Goal: Find specific page/section: Find specific page/section

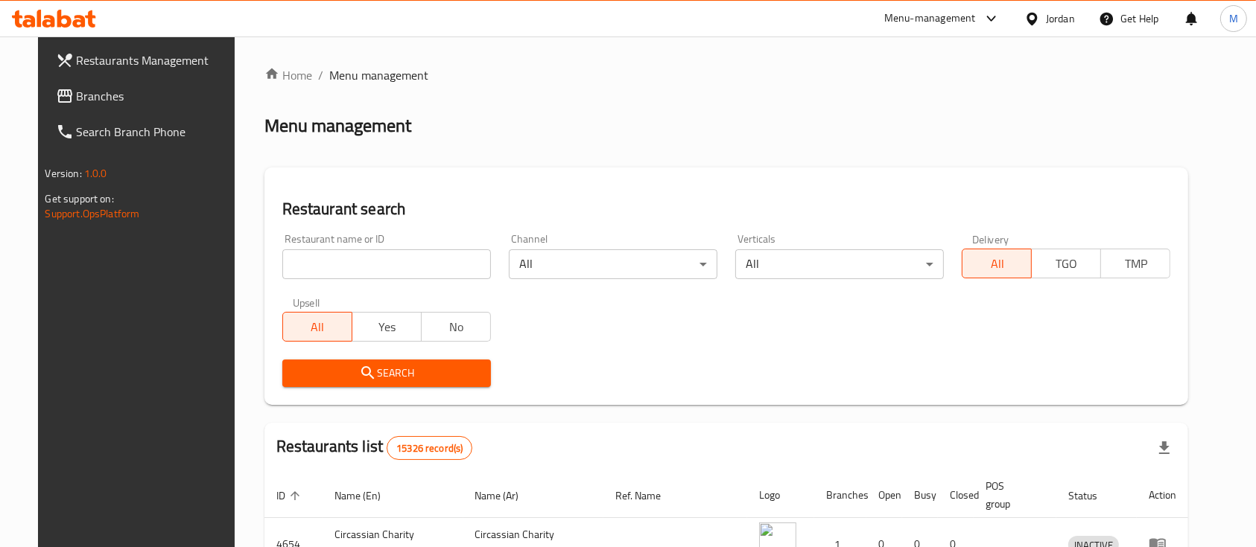
type input "س"
click at [372, 252] on input "س" at bounding box center [386, 264] width 209 height 30
type input "الباير"
click button "Search" at bounding box center [386, 374] width 209 height 28
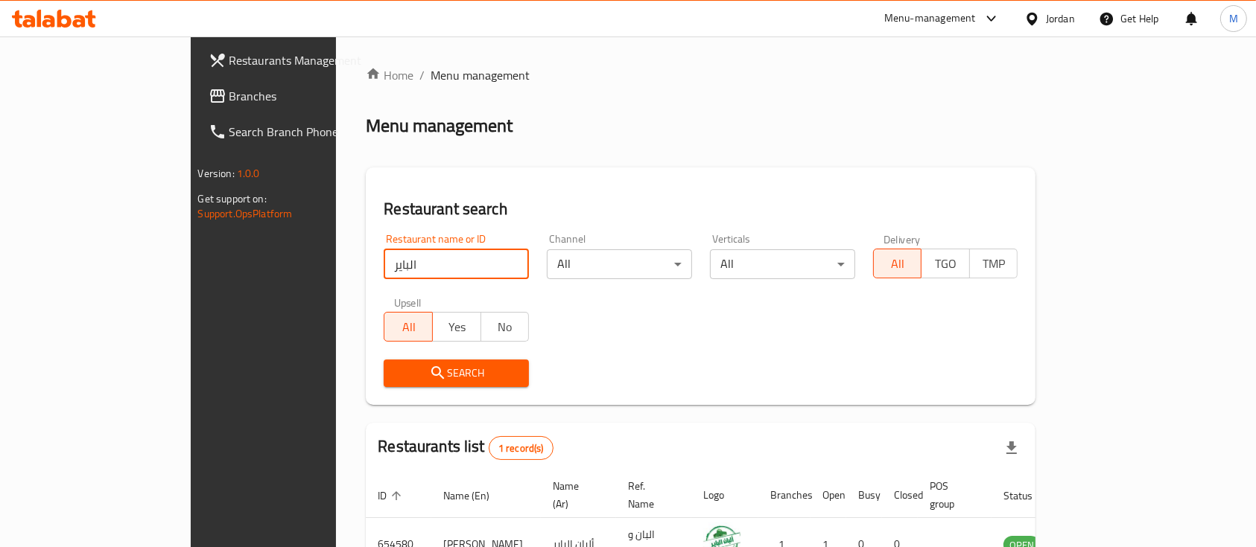
scroll to position [87, 0]
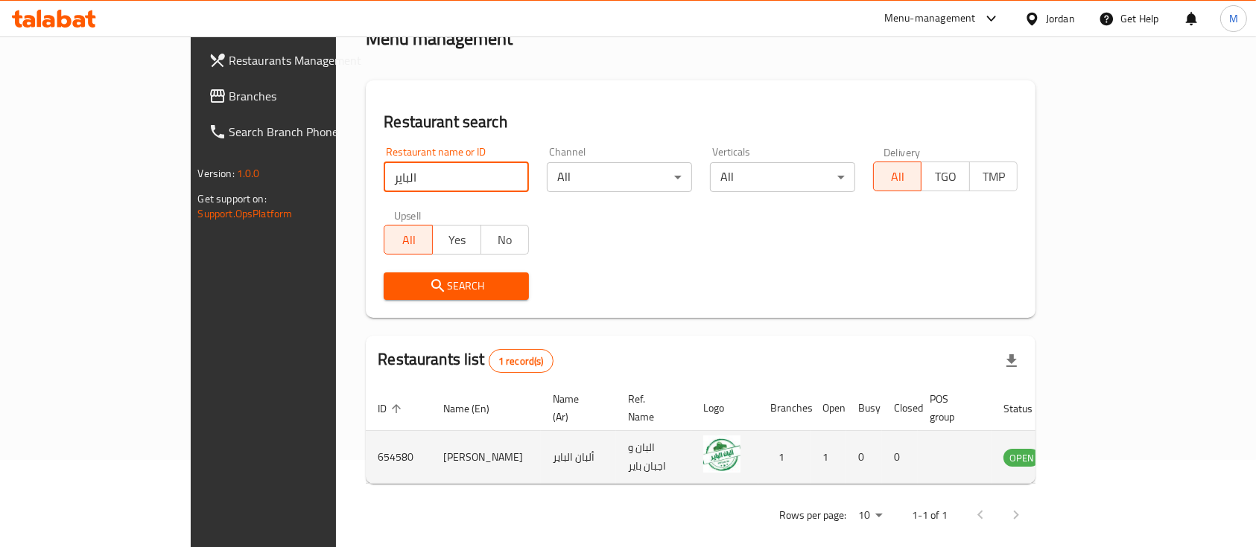
click at [1099, 448] on icon "enhanced table" at bounding box center [1090, 457] width 18 height 18
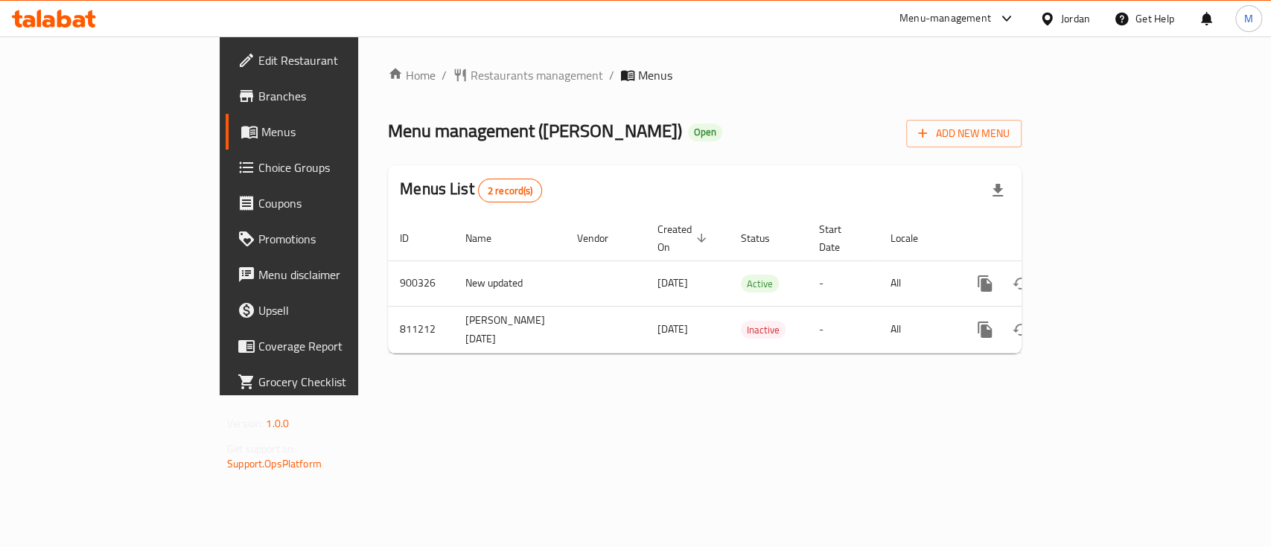
click at [258, 92] on span "Branches" at bounding box center [339, 96] width 162 height 18
click at [471, 71] on span "Restaurants management" at bounding box center [537, 75] width 133 height 18
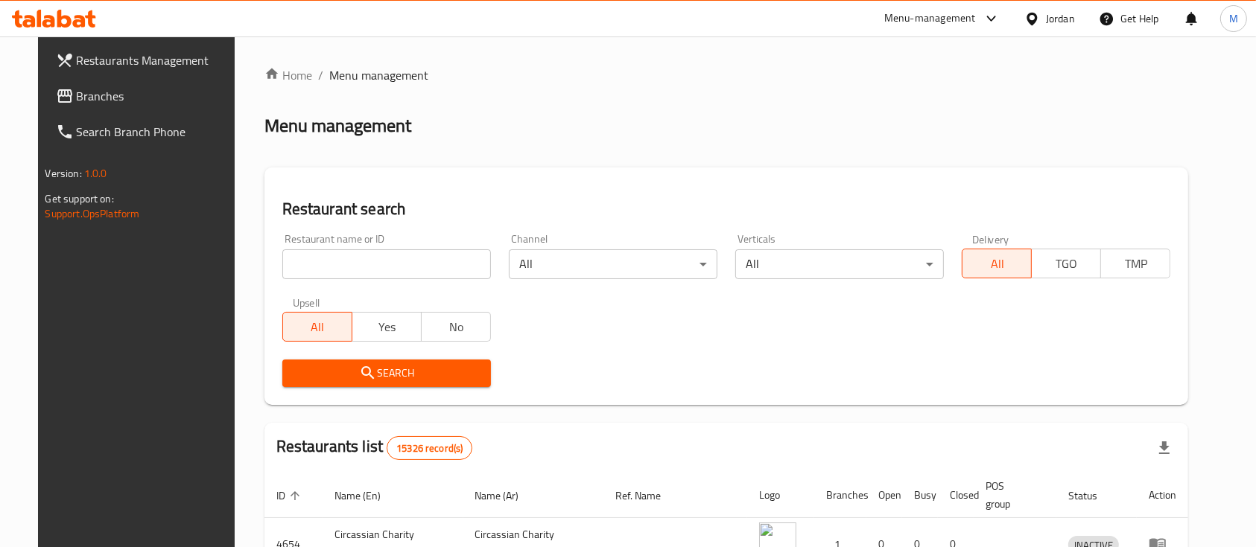
click at [1001, 15] on div "Menu-management" at bounding box center [942, 19] width 140 height 36
click at [998, 15] on icon at bounding box center [991, 19] width 18 height 18
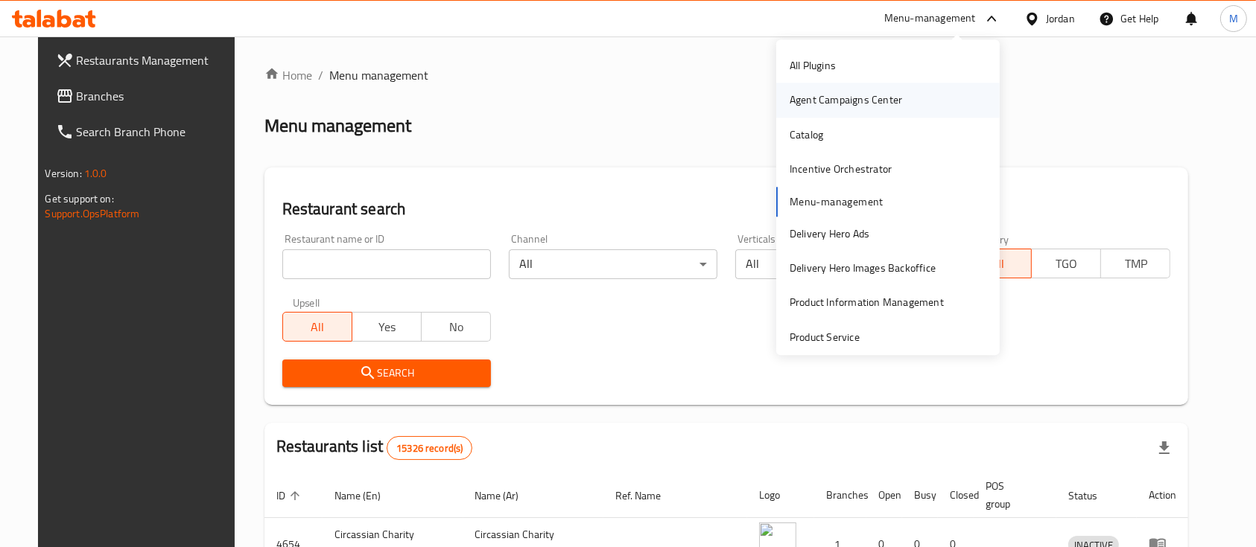
click at [820, 97] on div "Agent Campaigns Center" at bounding box center [845, 100] width 112 height 16
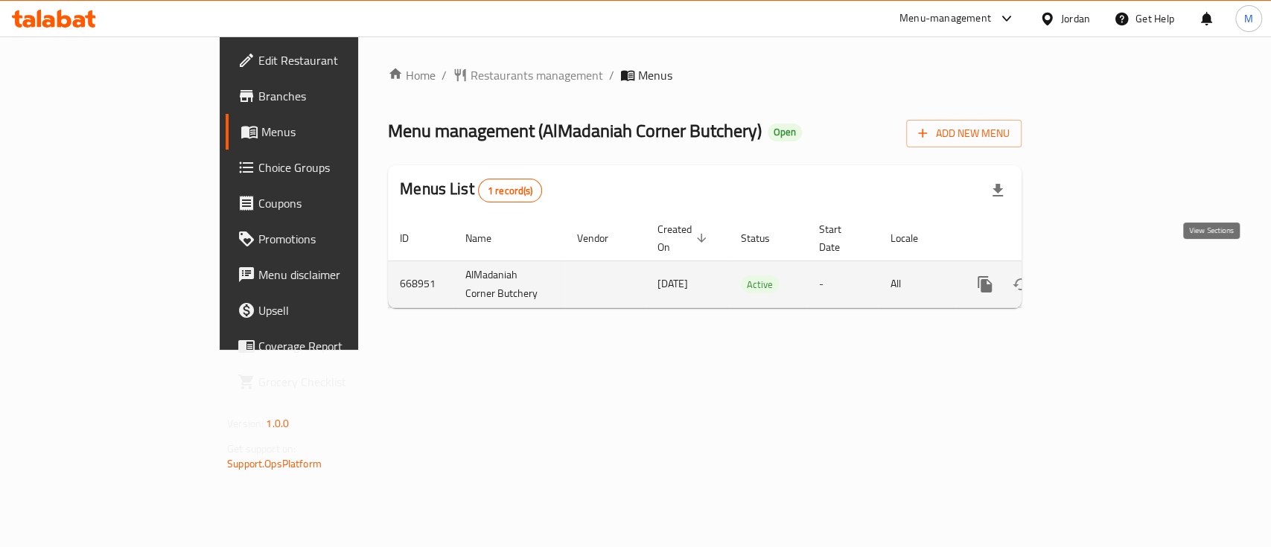
click at [1110, 267] on link "enhanced table" at bounding box center [1093, 285] width 36 height 36
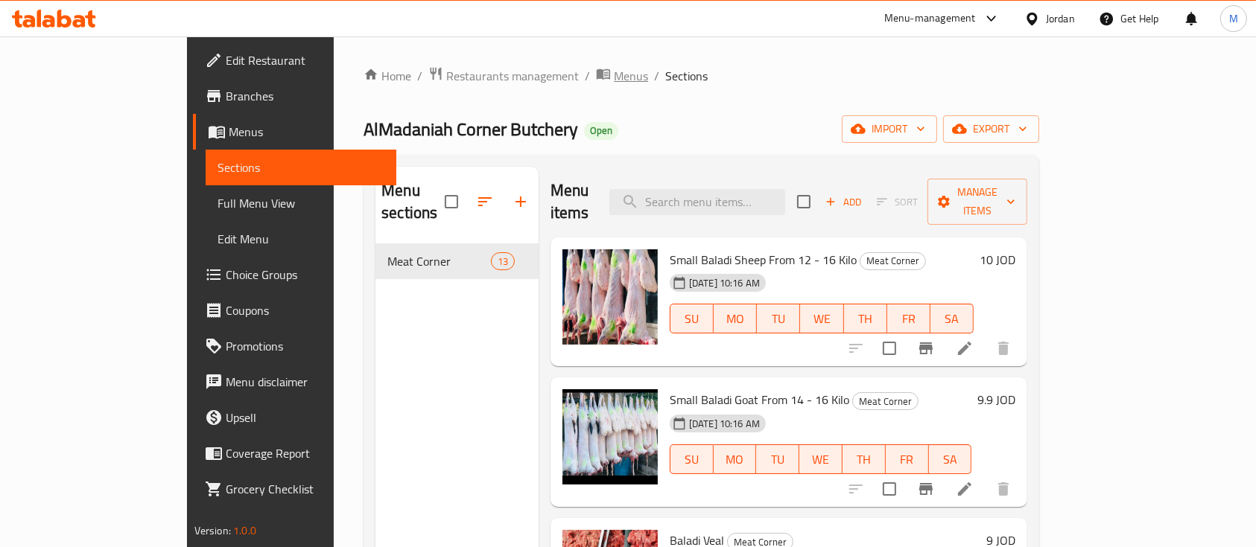
click at [614, 74] on span "Menus" at bounding box center [631, 76] width 34 height 18
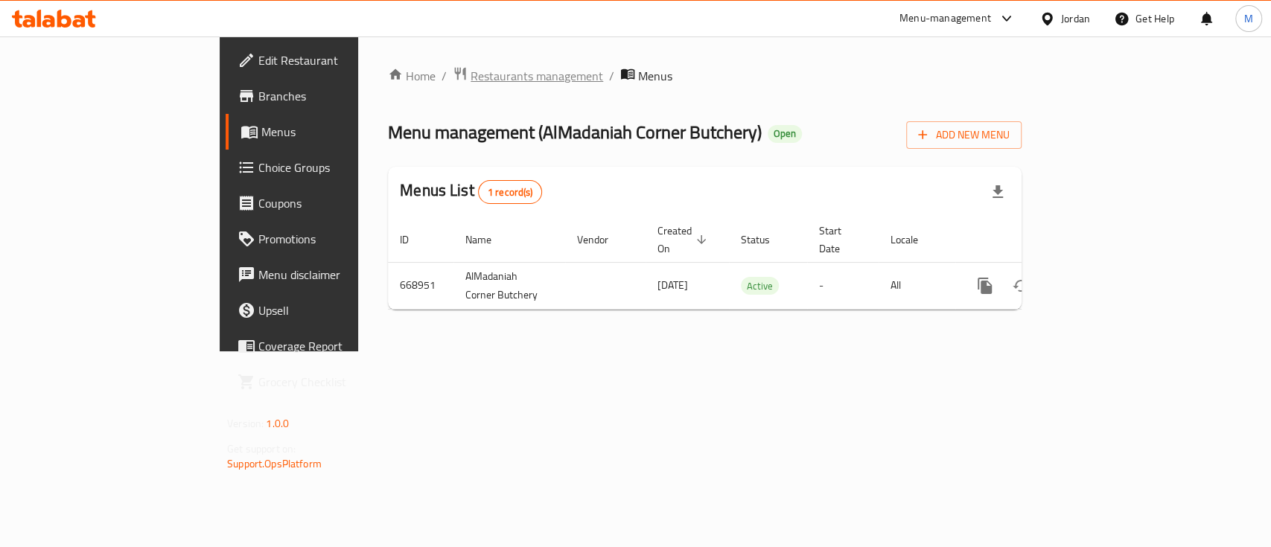
click at [471, 74] on span "Restaurants management" at bounding box center [537, 76] width 133 height 18
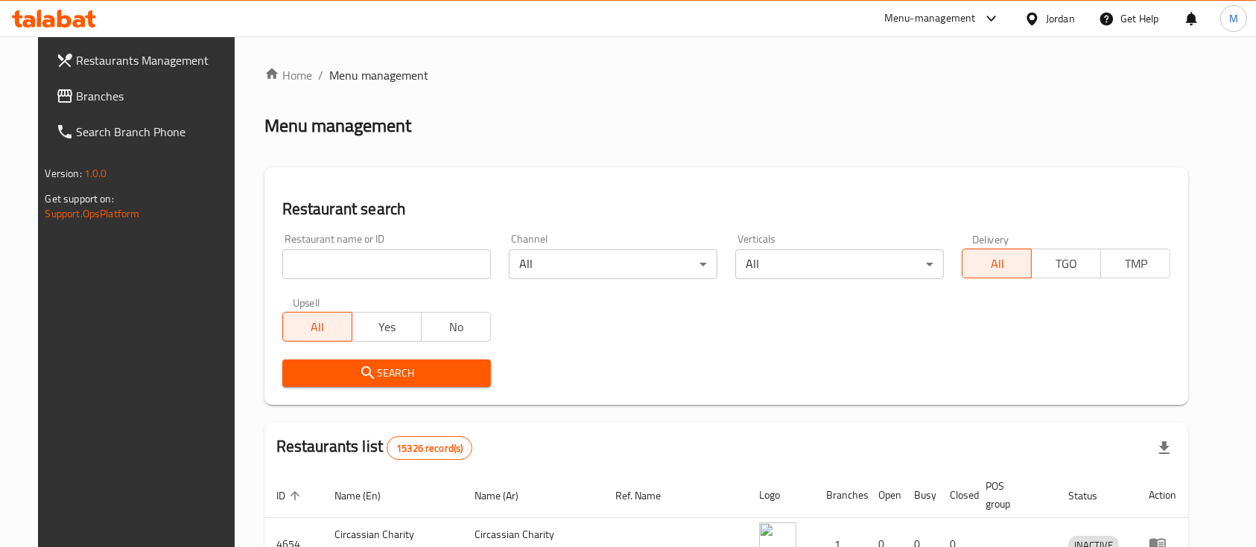
click at [407, 257] on input "search" at bounding box center [386, 264] width 209 height 30
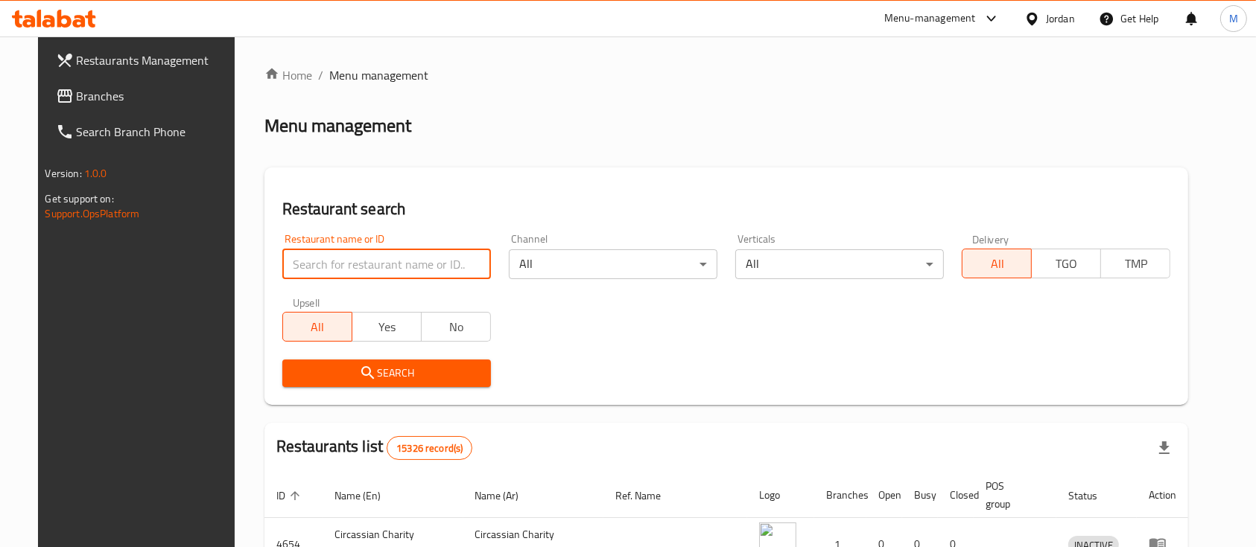
click at [497, 200] on h2 "Restaurant search" at bounding box center [726, 209] width 888 height 22
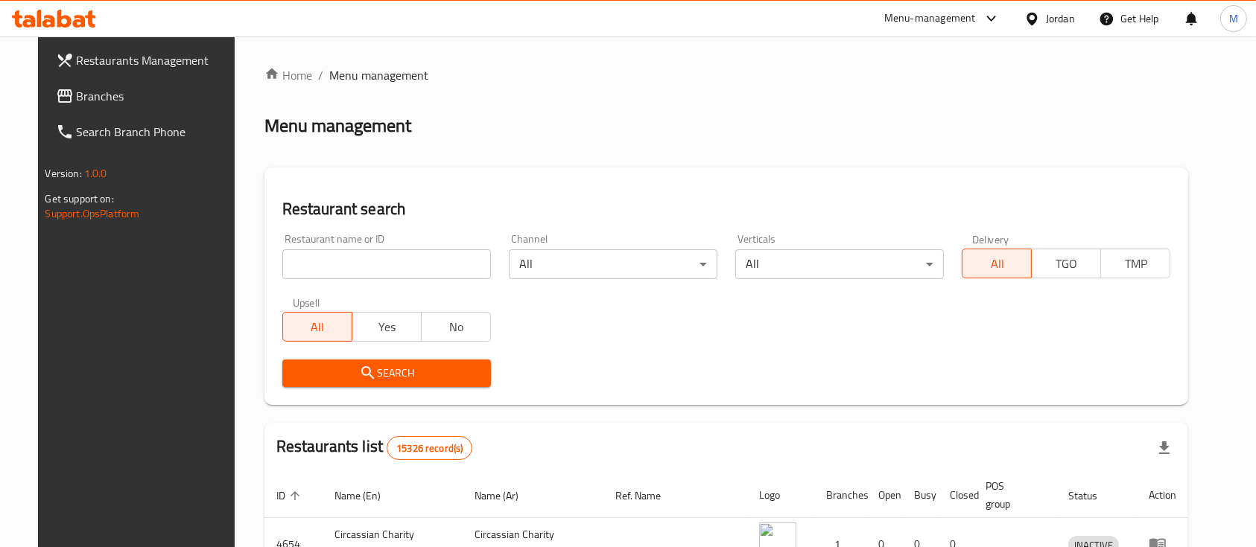
click at [460, 266] on input "search" at bounding box center [386, 264] width 209 height 30
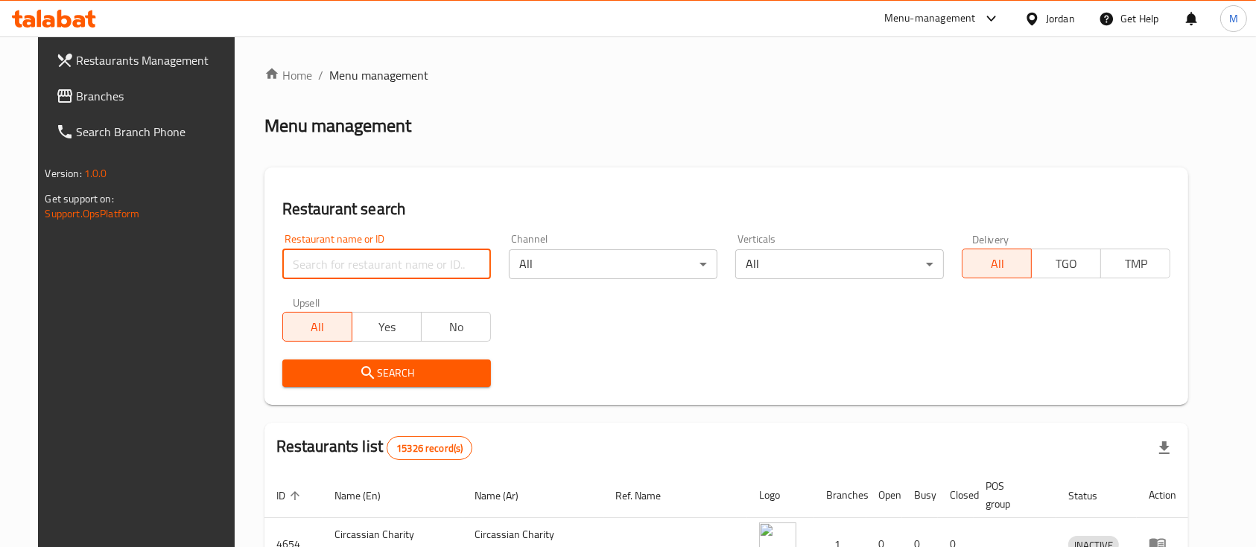
paste input "AlQadamani Roastery"
type input "AlQadamani Roastery"
click at [429, 381] on span "Search" at bounding box center [386, 373] width 185 height 19
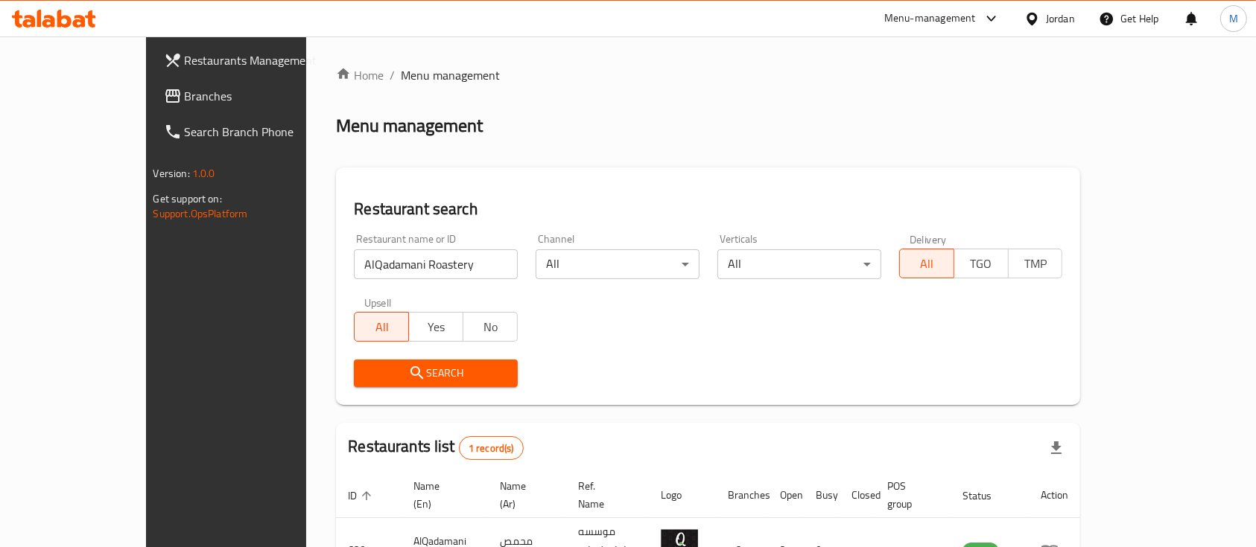
scroll to position [87, 0]
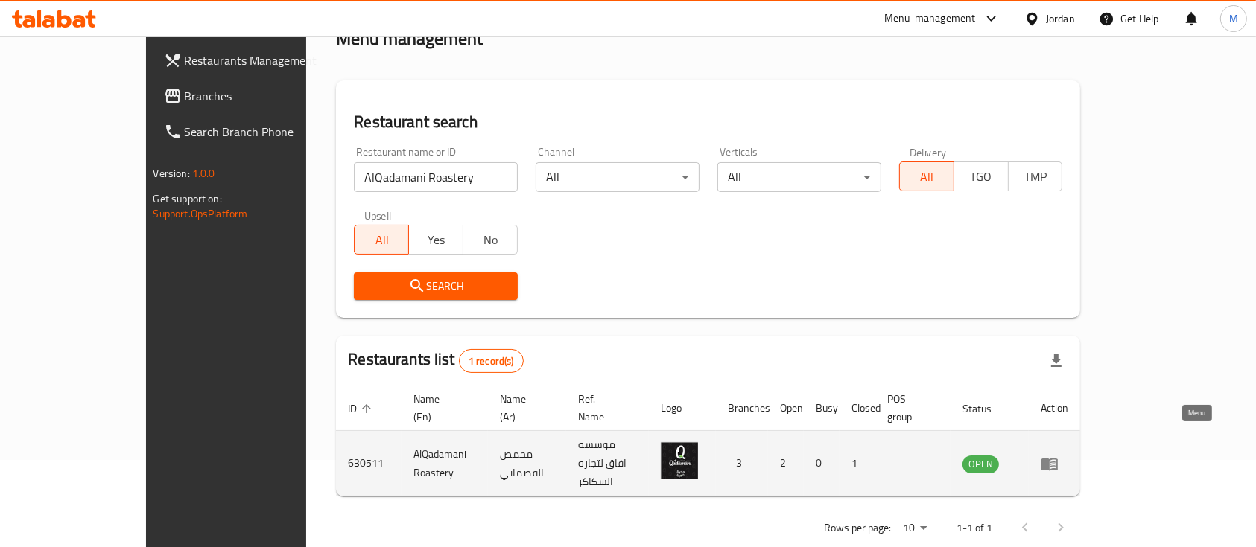
click at [1055, 462] on icon "enhanced table" at bounding box center [1052, 465] width 5 height 6
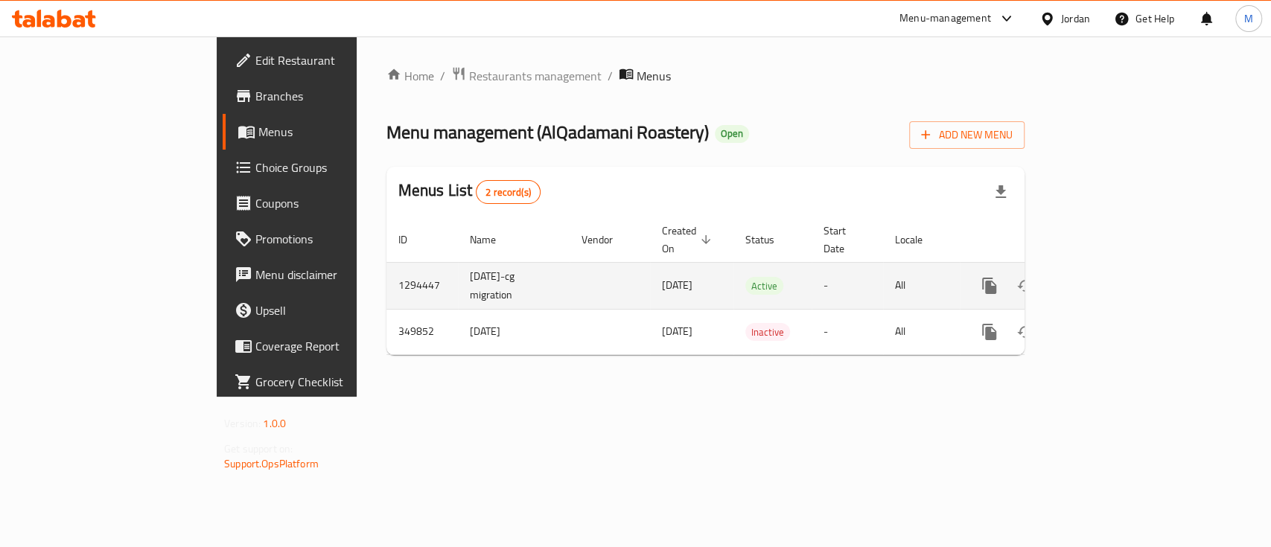
click at [1104, 279] on icon "enhanced table" at bounding box center [1096, 285] width 13 height 13
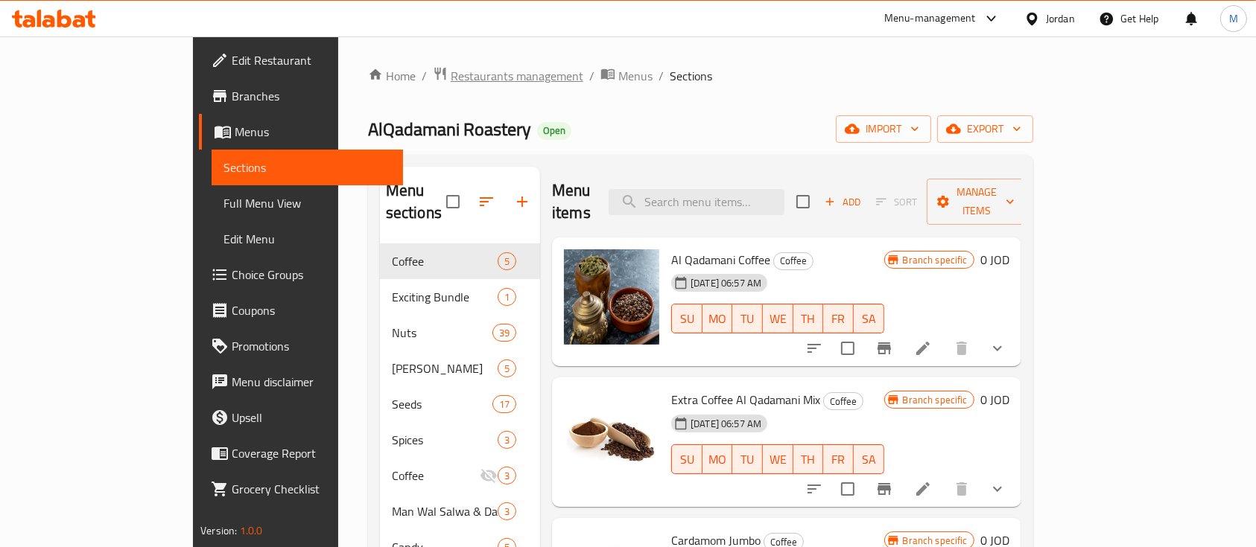
click at [451, 83] on span "Restaurants management" at bounding box center [517, 76] width 133 height 18
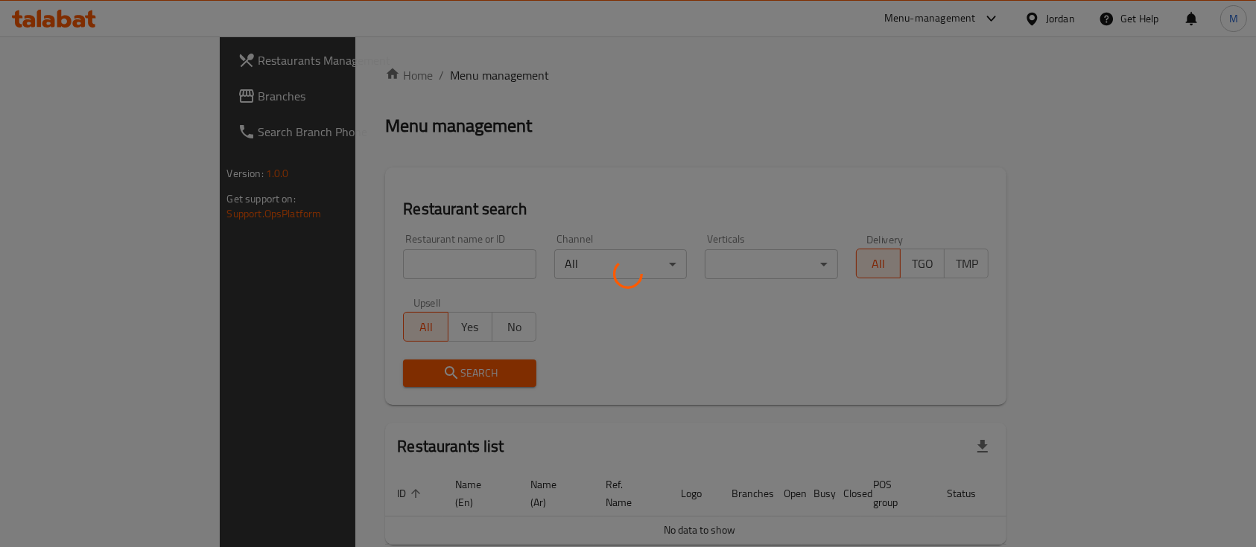
click at [399, 262] on div at bounding box center [628, 273] width 1256 height 547
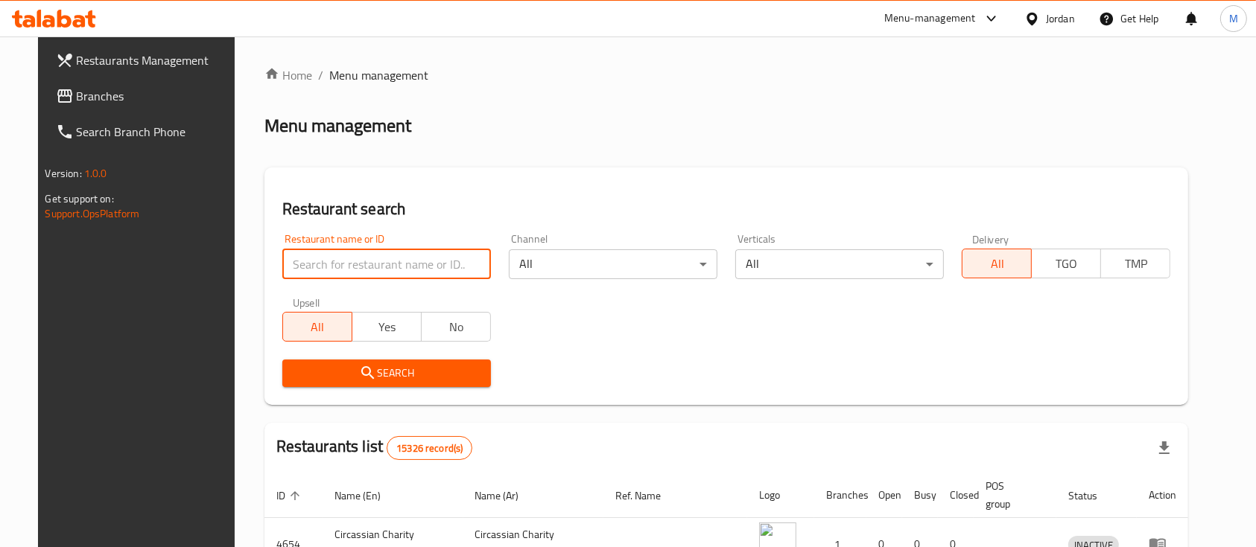
click at [384, 260] on input "search" at bounding box center [386, 264] width 209 height 30
paste input "markazia"
type input "markazia"
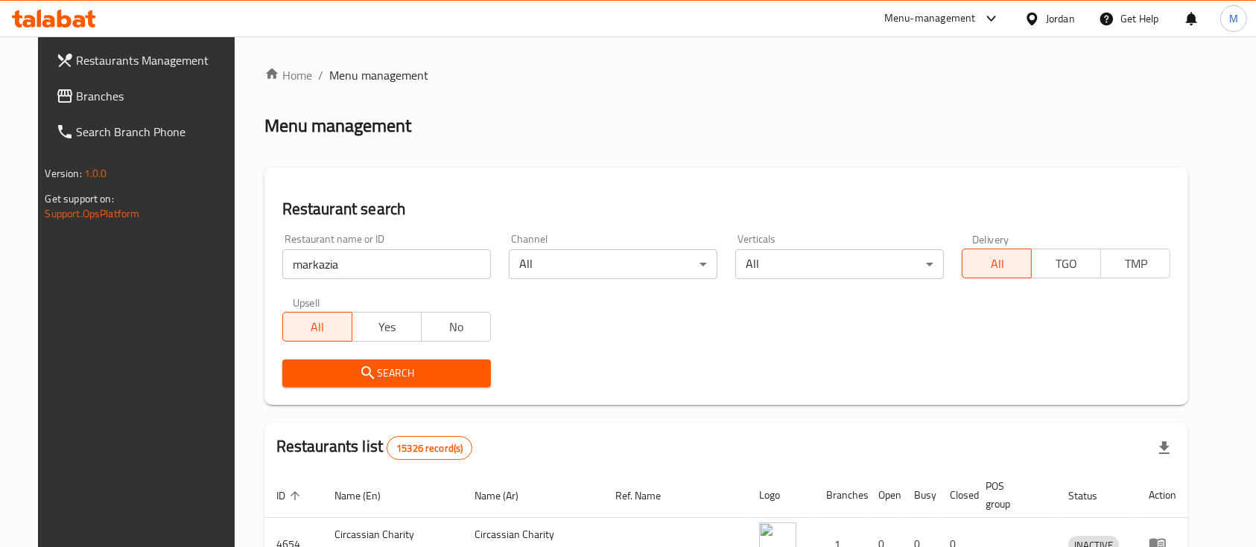
click at [425, 367] on span "Search" at bounding box center [386, 373] width 185 height 19
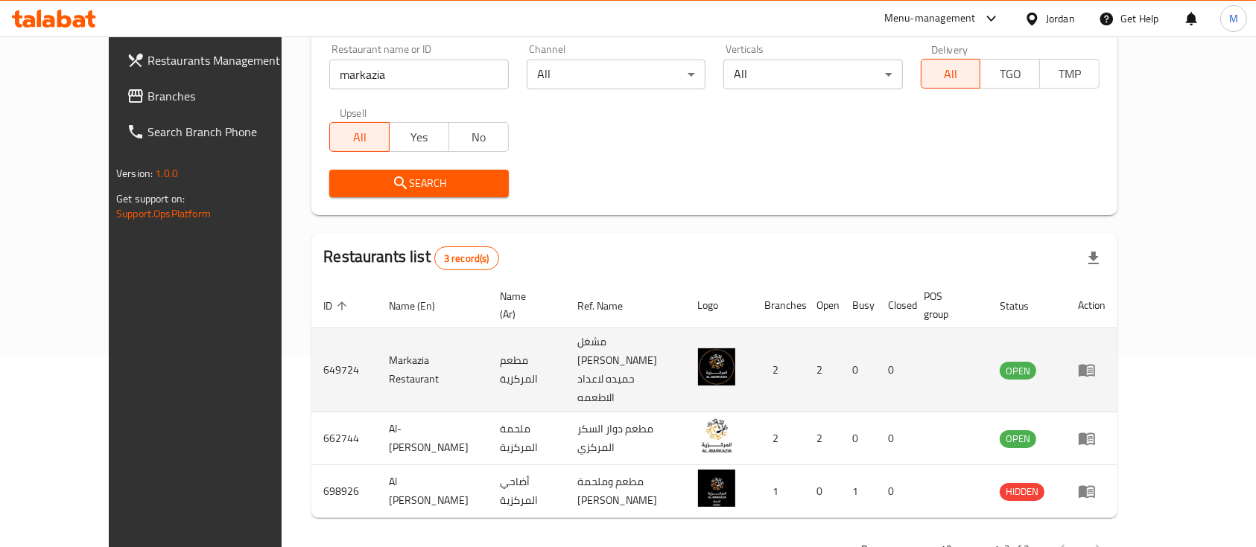
scroll to position [191, 0]
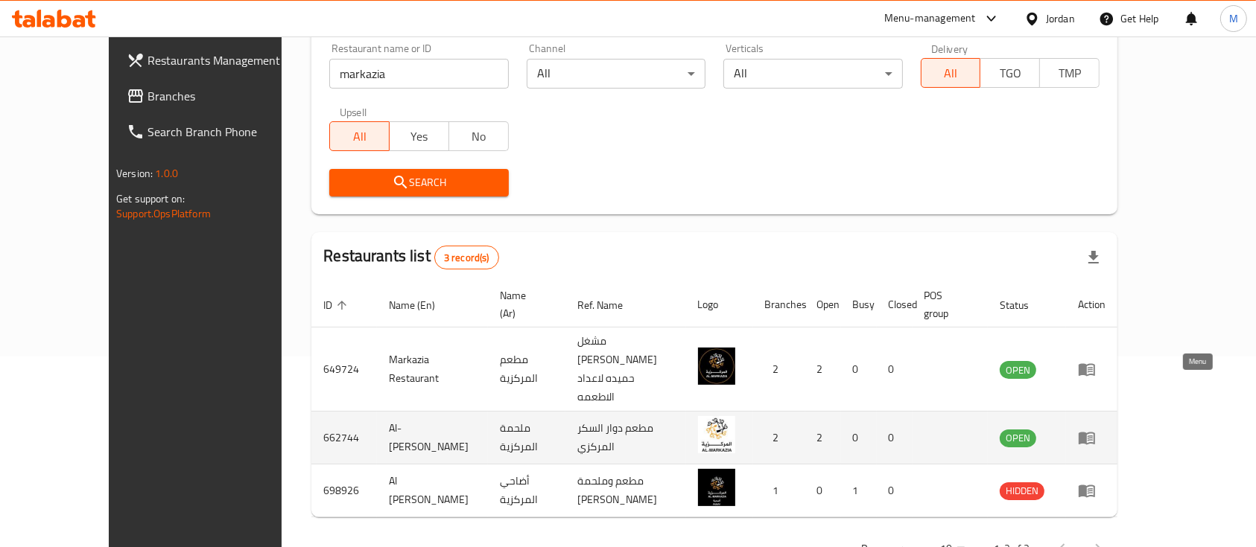
click at [1095, 429] on icon "enhanced table" at bounding box center [1087, 438] width 18 height 18
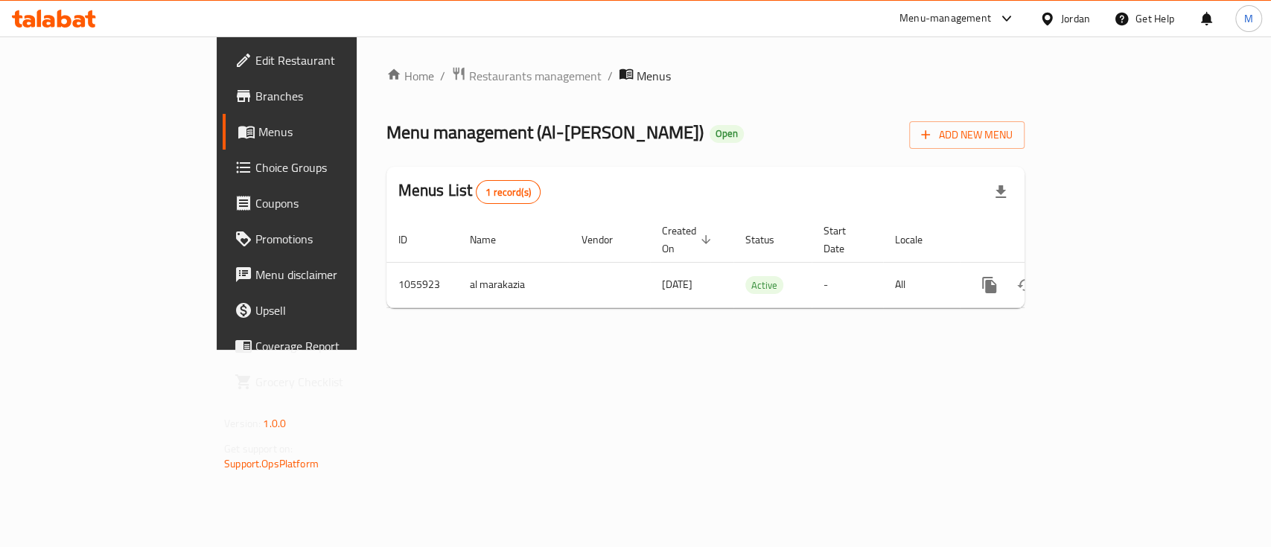
click at [255, 87] on span "Branches" at bounding box center [336, 96] width 162 height 18
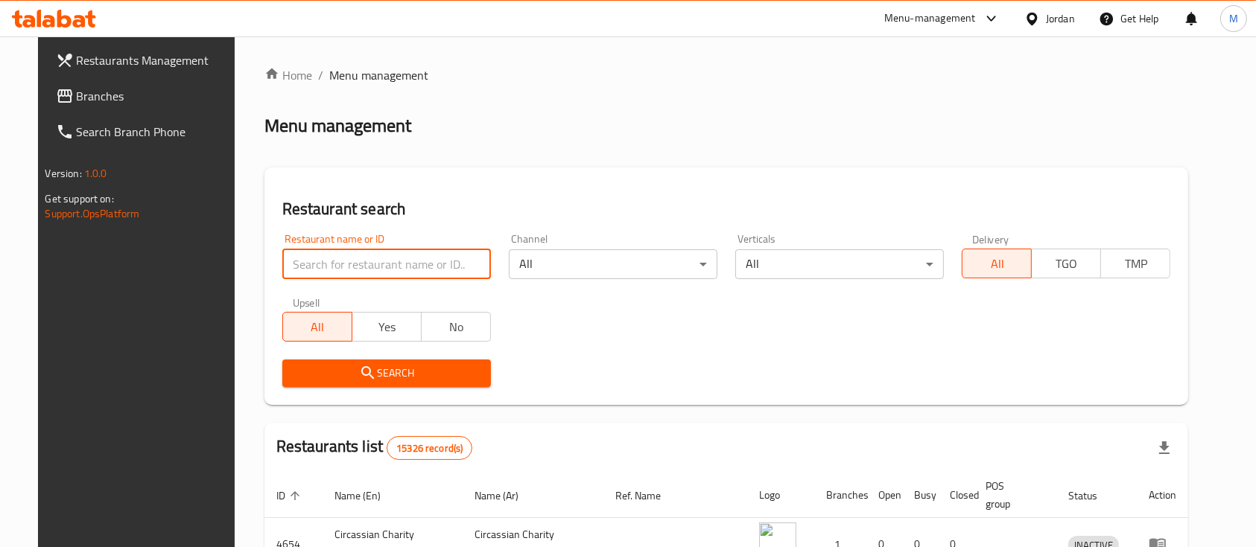
click at [340, 262] on input "search" at bounding box center [386, 264] width 209 height 30
click button "Search" at bounding box center [386, 374] width 209 height 28
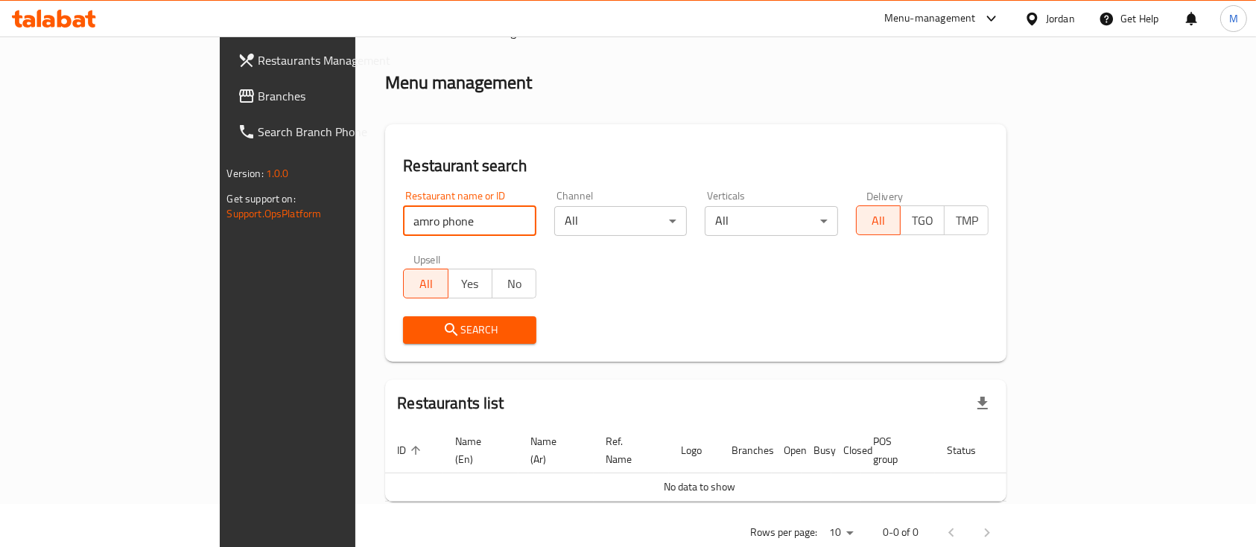
scroll to position [60, 0]
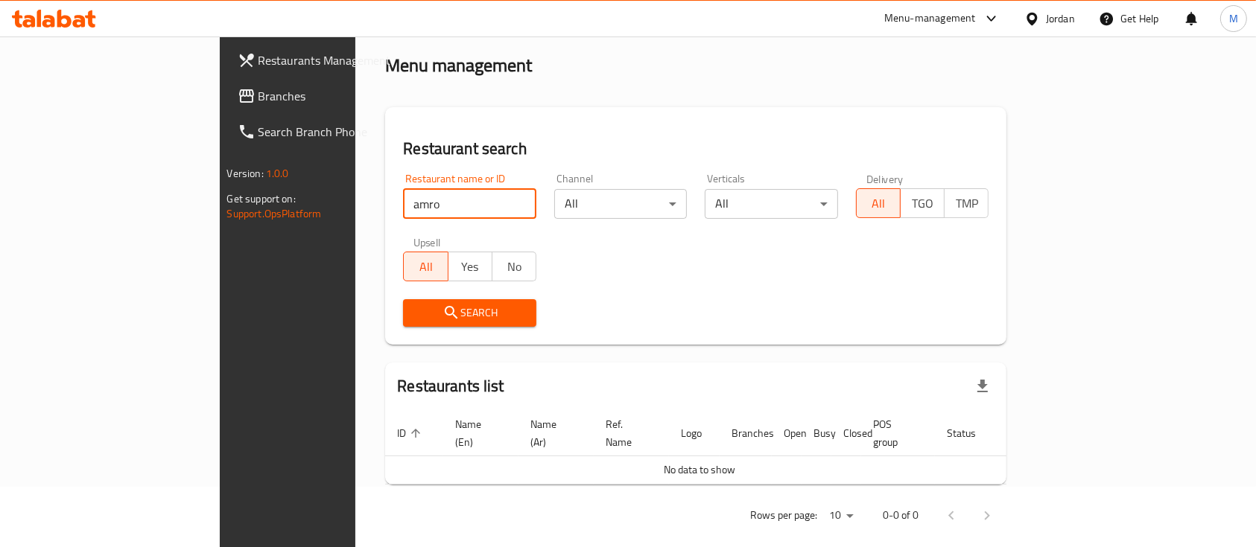
type input "amro"
click button "Search" at bounding box center [469, 313] width 133 height 28
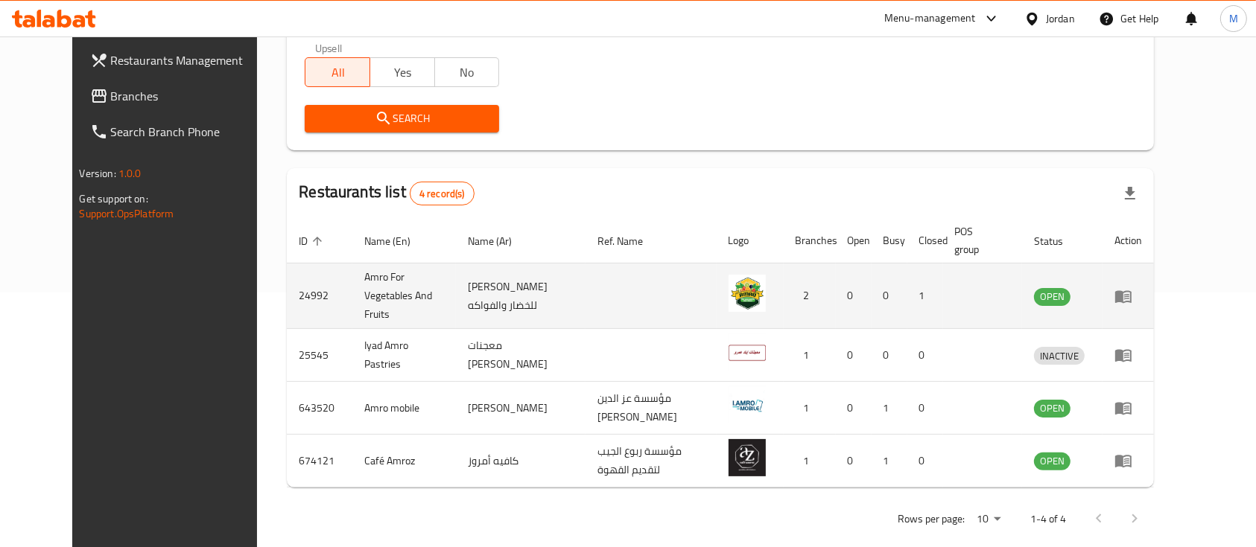
scroll to position [261, 0]
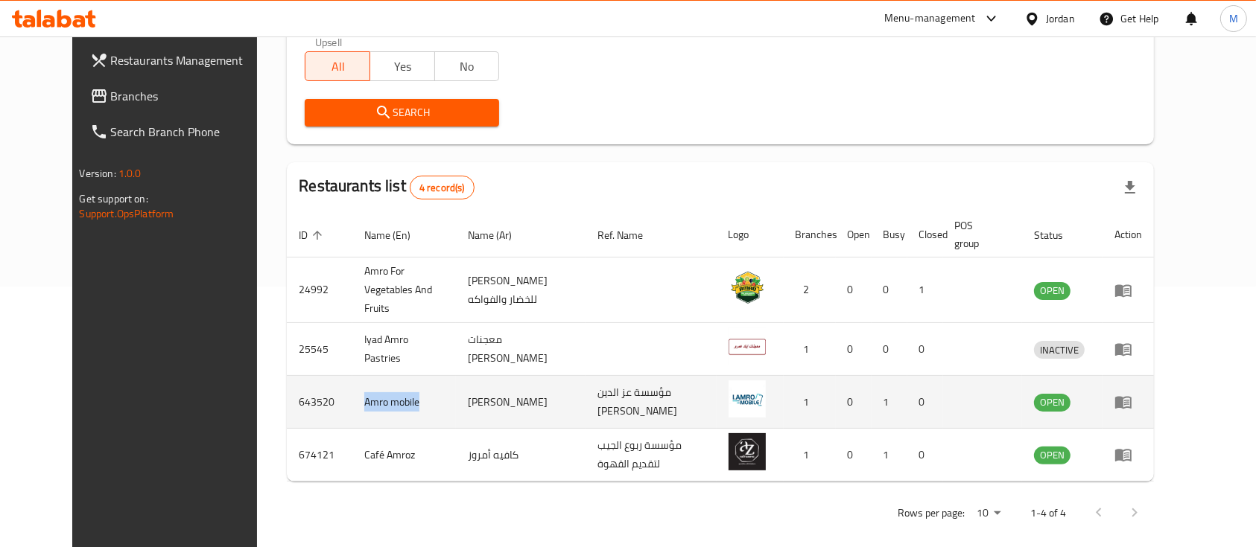
drag, startPoint x: 315, startPoint y: 389, endPoint x: 374, endPoint y: 392, distance: 58.9
click at [374, 392] on td "Amro mobile" at bounding box center [404, 402] width 104 height 53
copy td "Amro mobile"
click at [287, 389] on td "643520" at bounding box center [320, 402] width 66 height 53
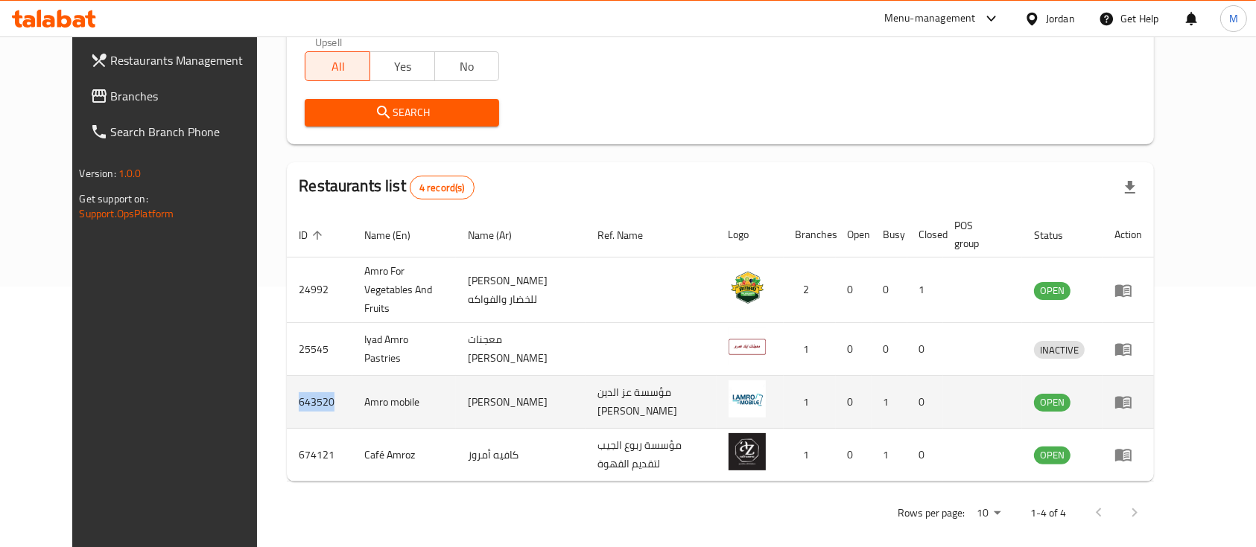
copy td "643520"
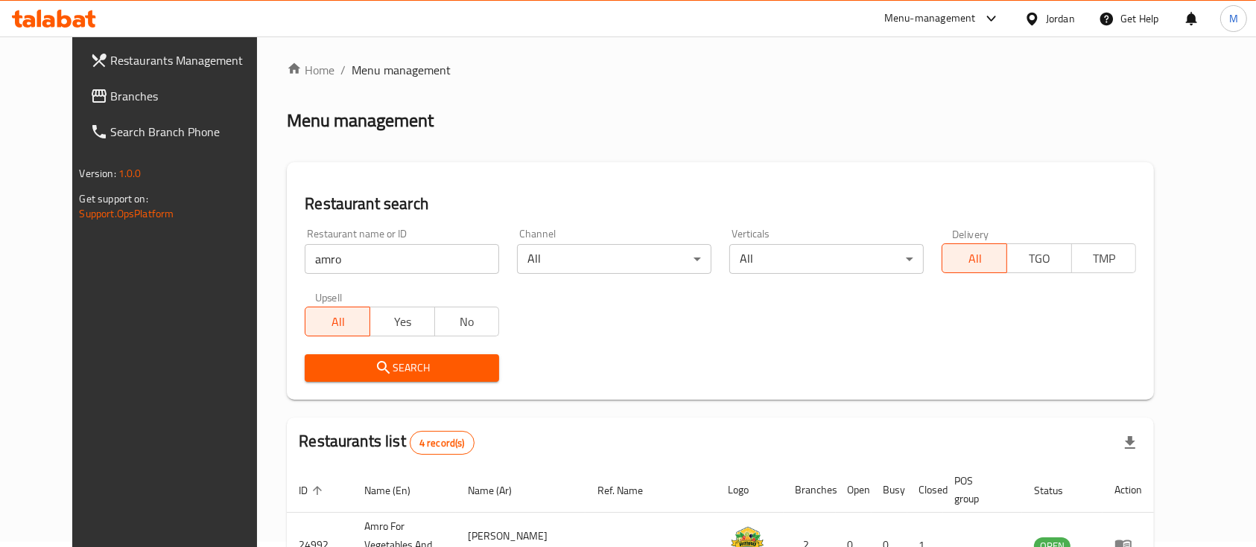
scroll to position [0, 0]
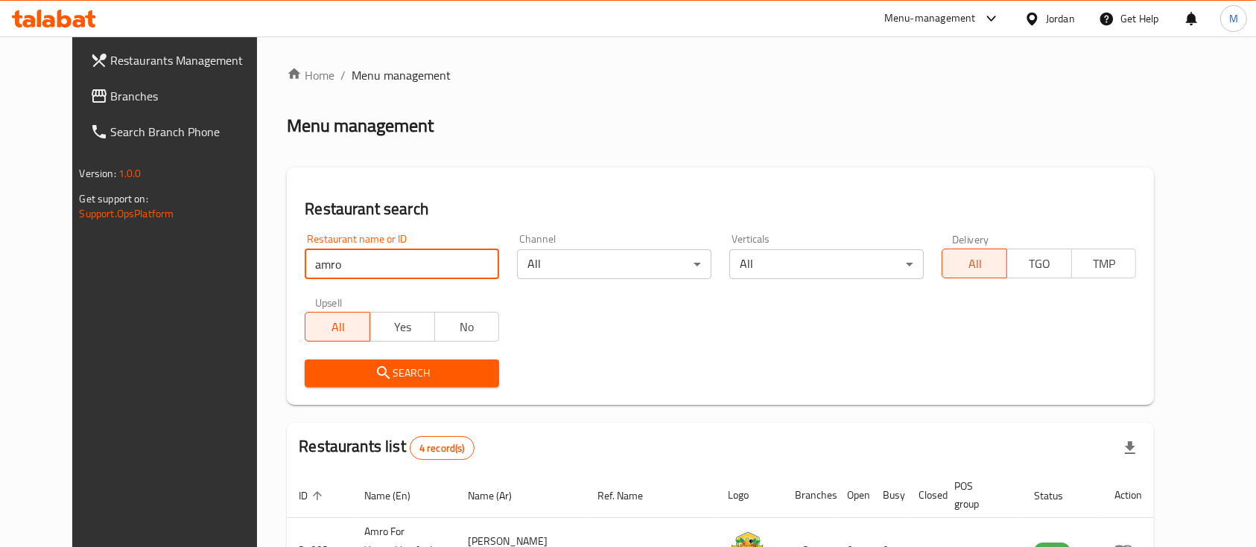
drag, startPoint x: 405, startPoint y: 265, endPoint x: 224, endPoint y: 287, distance: 182.3
click at [257, 287] on div "Home / Menu management Menu management Restaurant search Restaurant name or ID …" at bounding box center [720, 429] width 926 height 786
click at [553, 208] on h2 "Restaurant search" at bounding box center [720, 209] width 831 height 22
click at [959, 17] on div "Menu-management" at bounding box center [930, 19] width 92 height 18
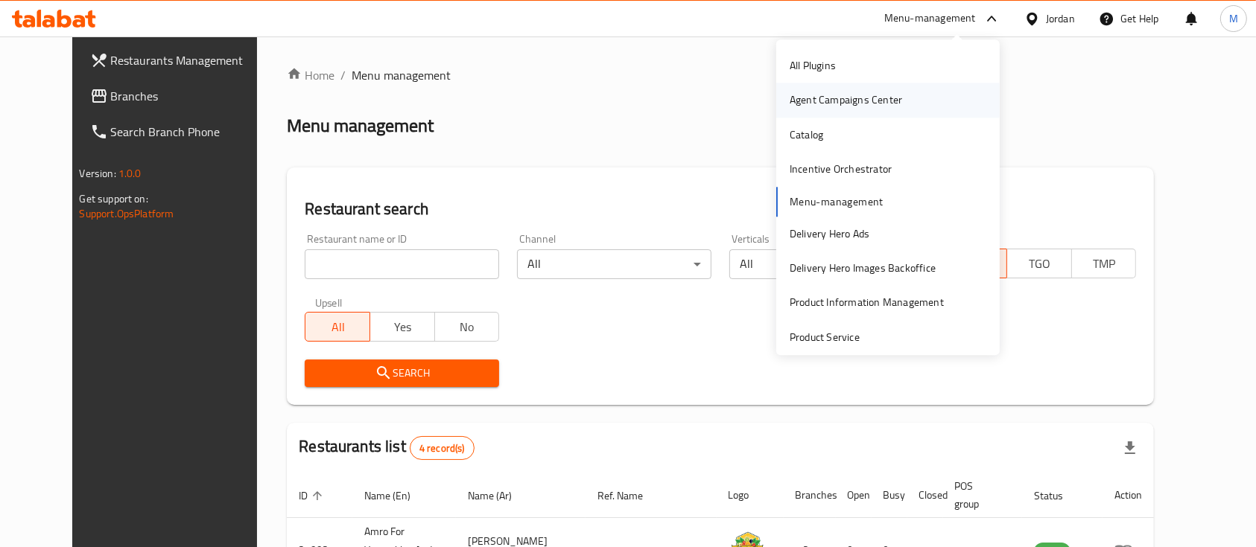
click at [846, 95] on div "Agent Campaigns Center" at bounding box center [845, 100] width 112 height 16
